Goal: Navigation & Orientation: Understand site structure

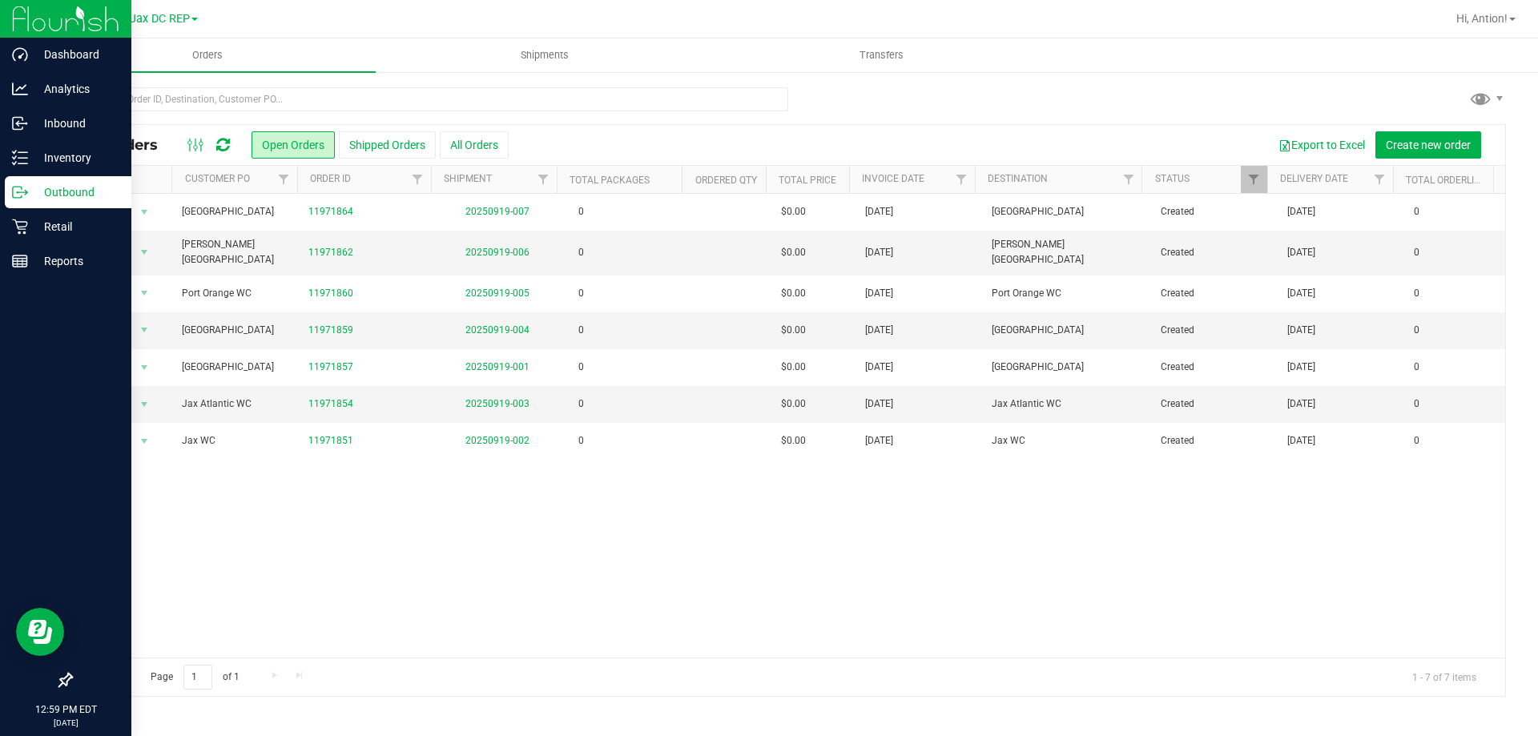
click at [29, 193] on p "Outbound" at bounding box center [76, 192] width 96 height 19
click at [61, 125] on p "Inbound" at bounding box center [76, 123] width 96 height 19
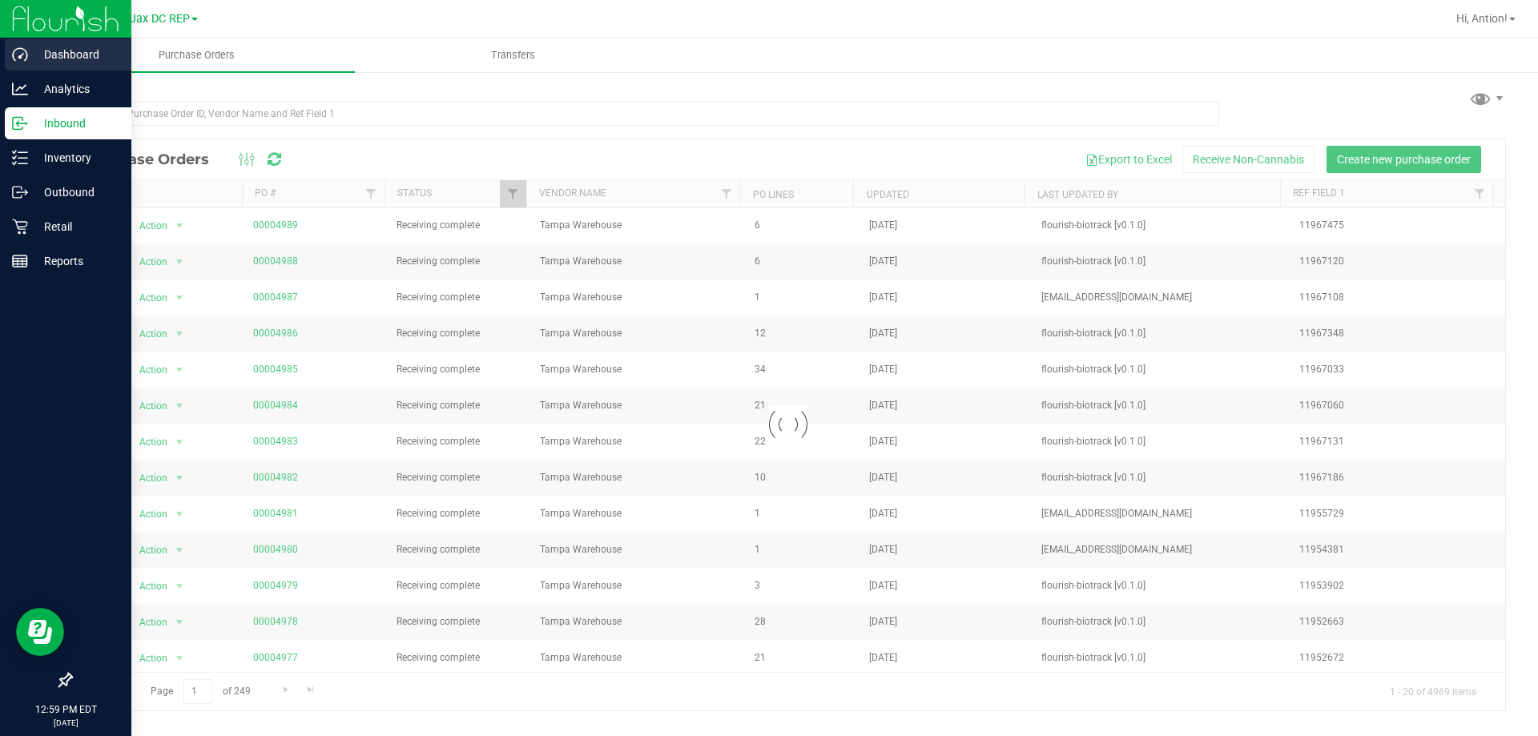
click at [71, 57] on p "Dashboard" at bounding box center [76, 54] width 96 height 19
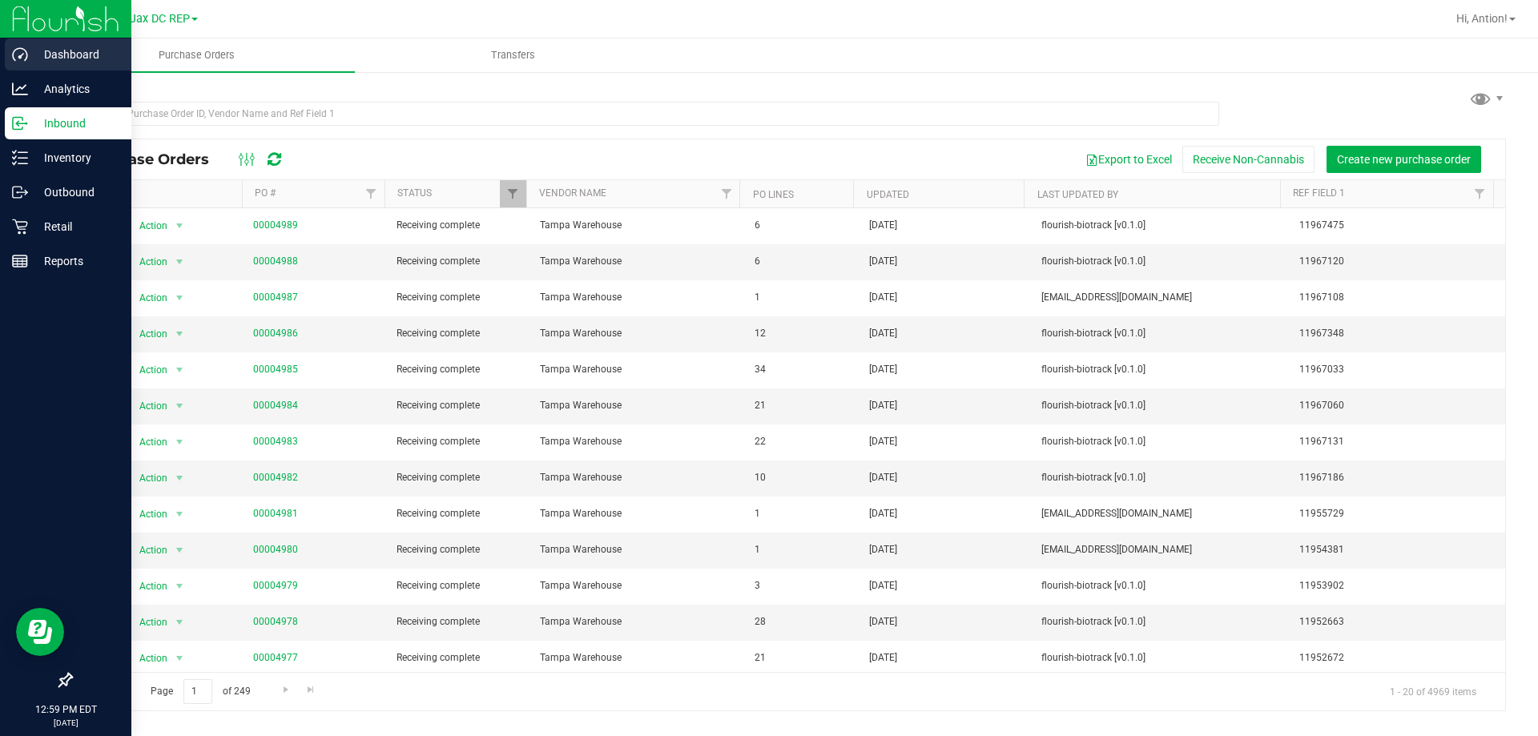
click at [71, 57] on p "Dashboard" at bounding box center [76, 54] width 96 height 19
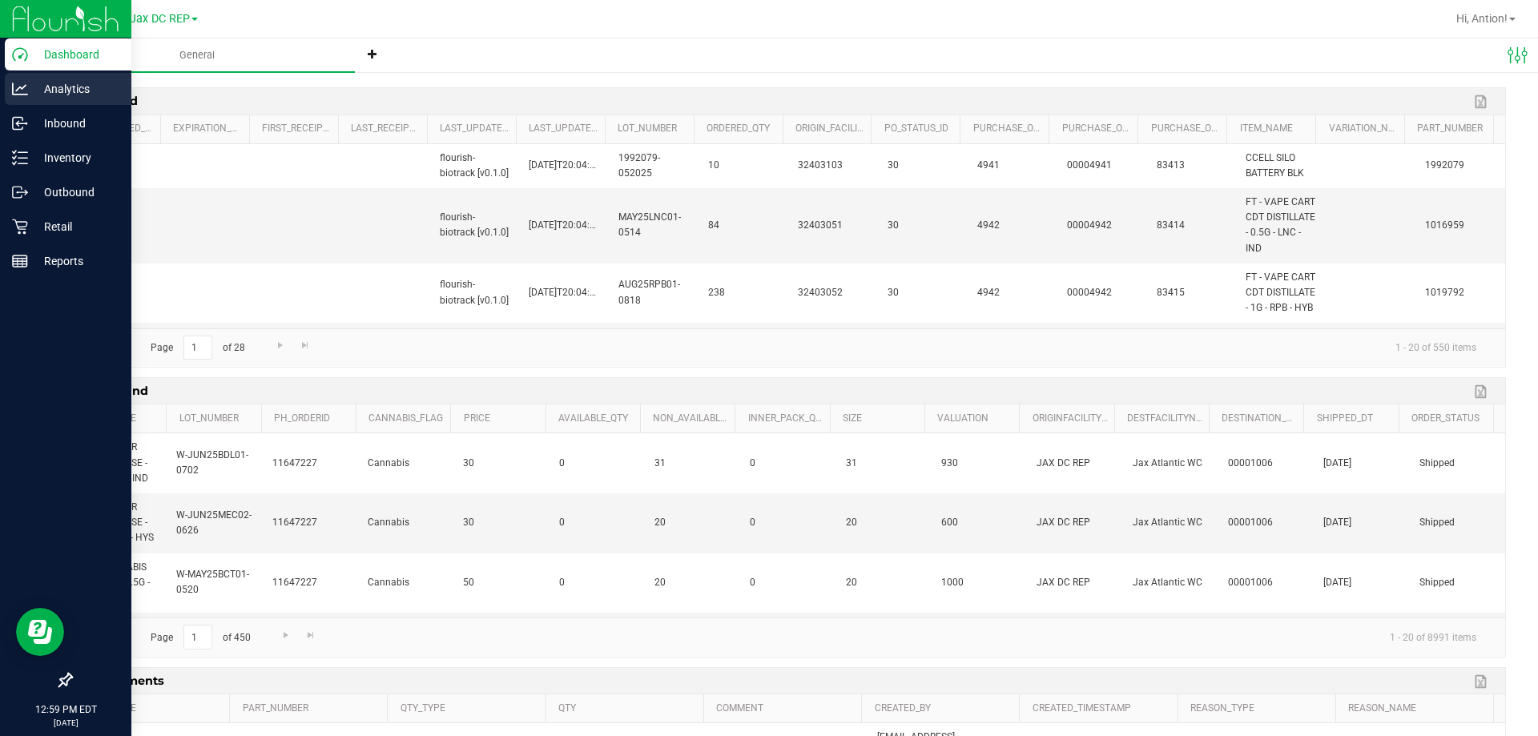
click at [57, 87] on p "Analytics" at bounding box center [76, 88] width 96 height 19
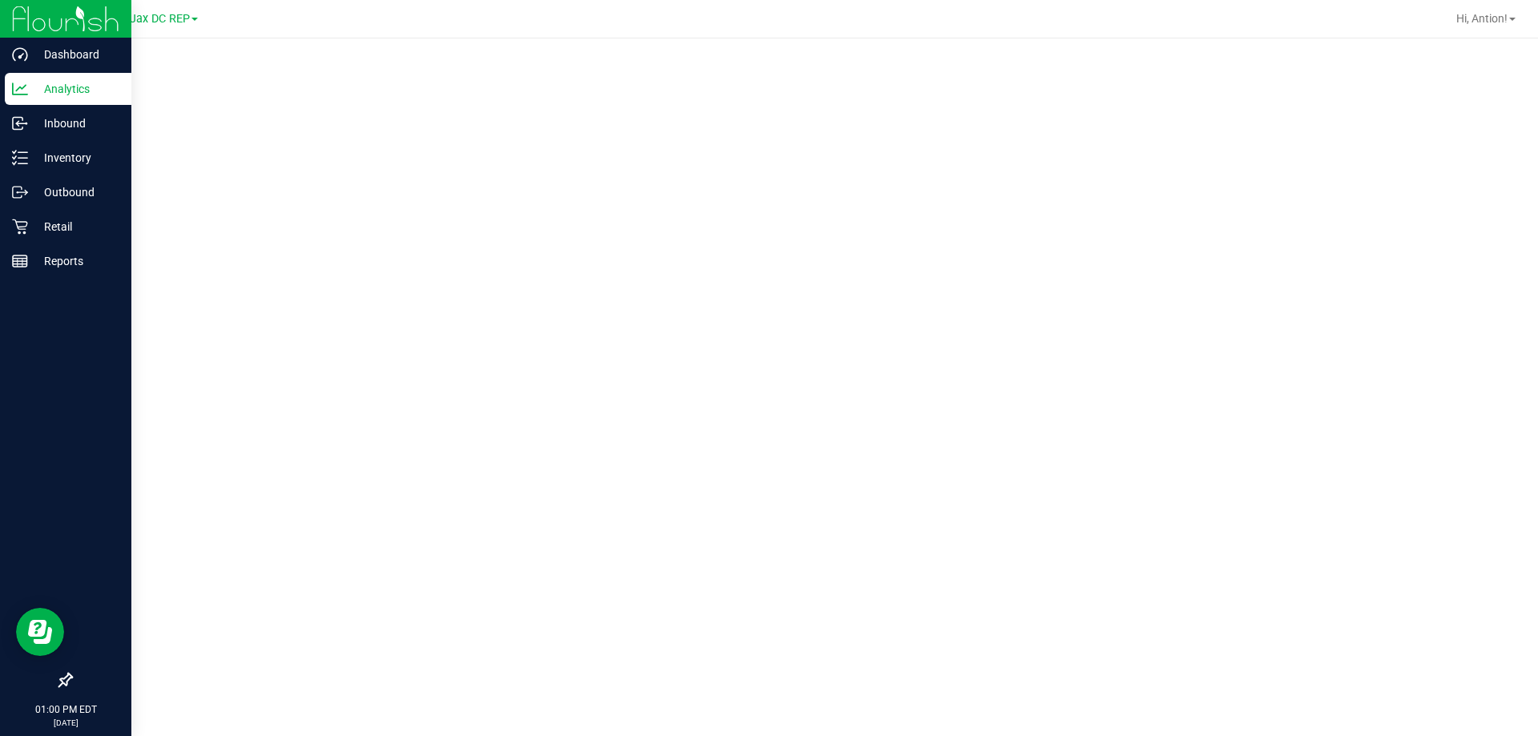
click at [20, 81] on icon at bounding box center [20, 89] width 16 height 16
click at [53, 138] on div "Inbound" at bounding box center [68, 123] width 127 height 32
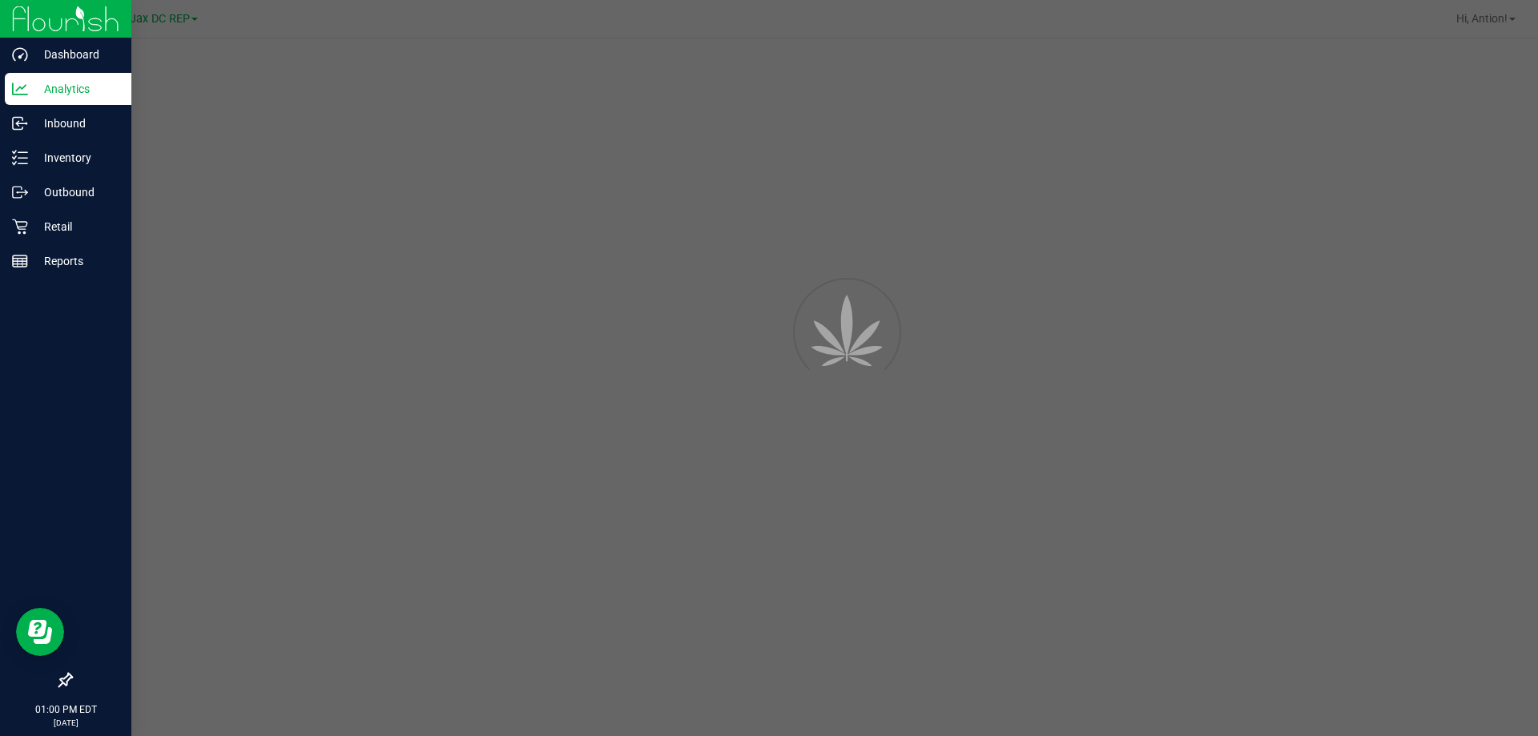
click at [73, 91] on p "Analytics" at bounding box center [76, 88] width 96 height 19
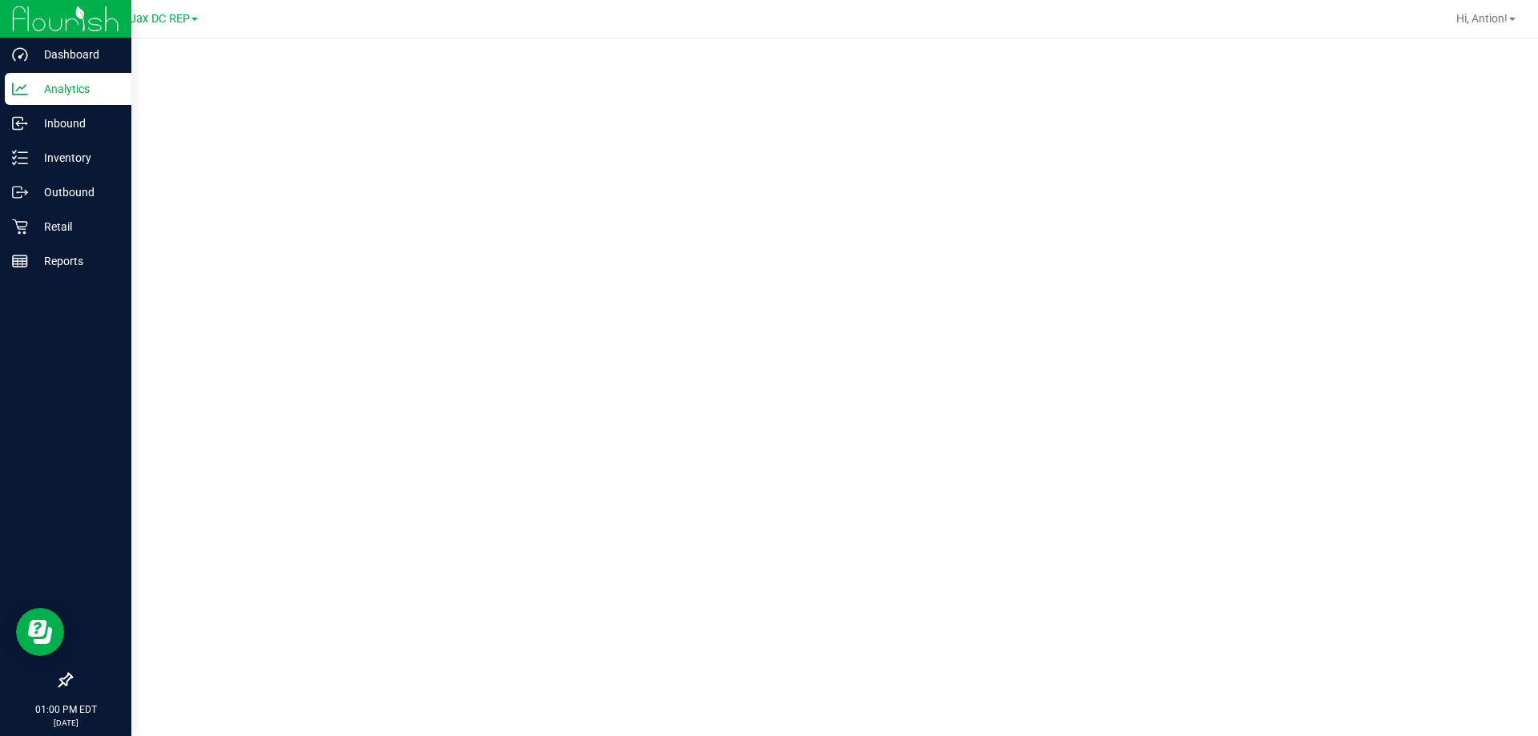
click at [73, 91] on p "Analytics" at bounding box center [76, 88] width 96 height 19
click at [62, 147] on div "Inventory" at bounding box center [68, 158] width 127 height 32
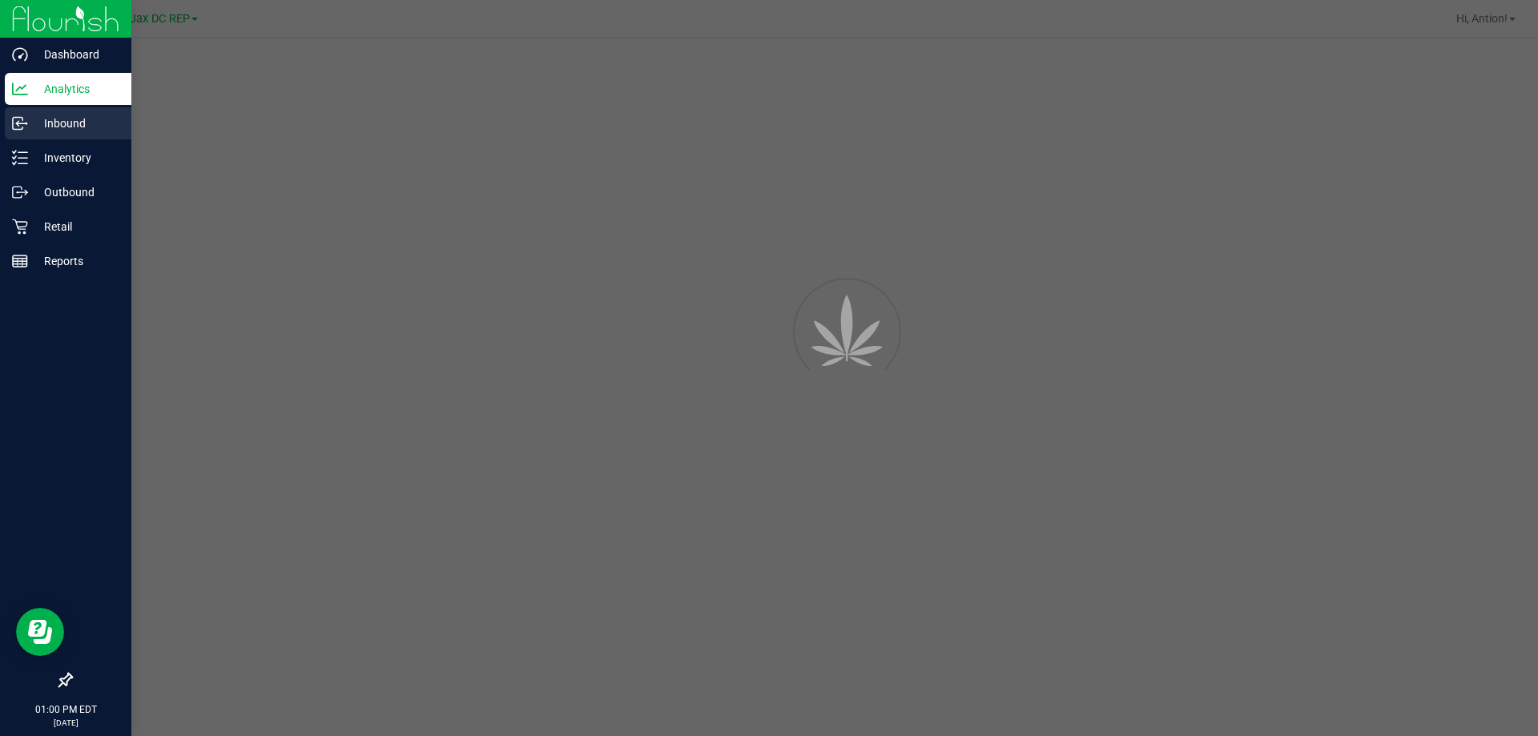
click at [66, 120] on p "Inbound" at bounding box center [76, 123] width 96 height 19
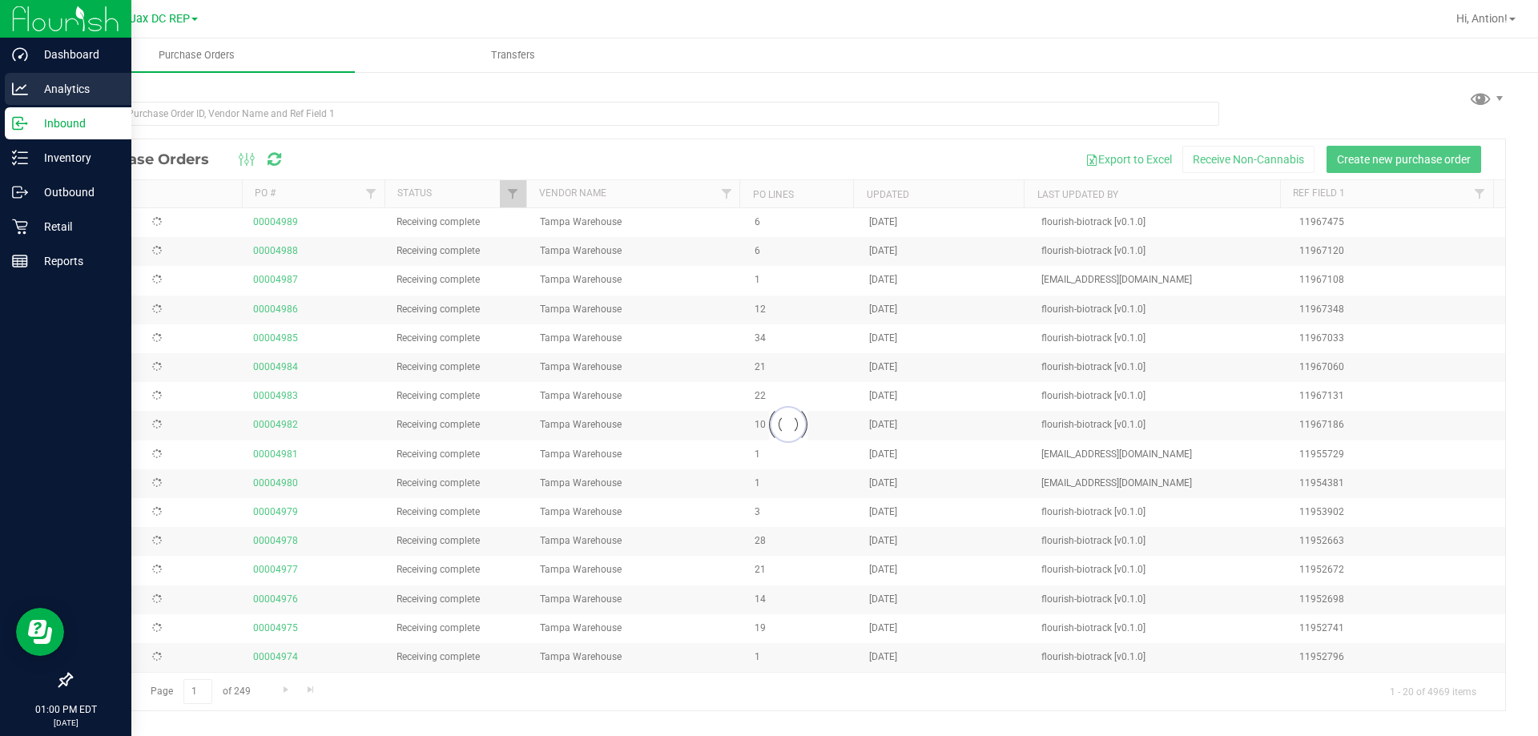
click at [73, 90] on p "Analytics" at bounding box center [76, 88] width 96 height 19
